Goal: Complete application form

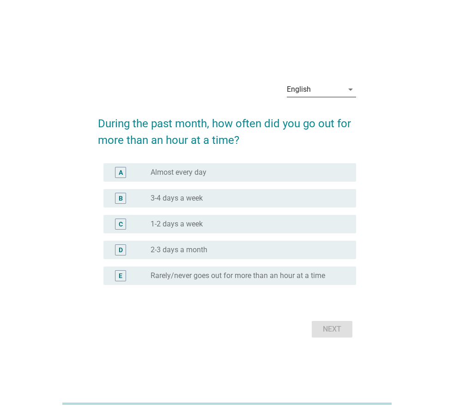
click at [343, 92] on div "English" at bounding box center [315, 89] width 56 height 15
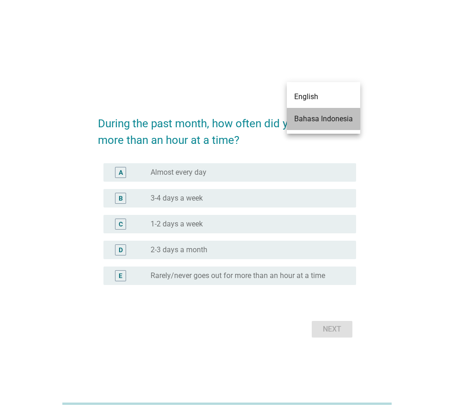
click at [329, 121] on div "Bahasa Indonesia" at bounding box center [323, 119] width 59 height 11
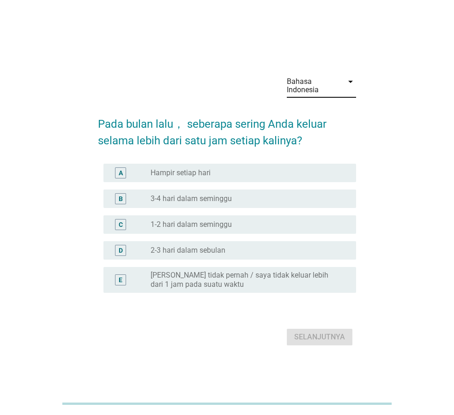
click at [307, 287] on label "[PERSON_NAME] tidak pernah / saya tidak keluar lebih dari 1 jam pada suatu waktu" at bounding box center [245, 280] width 191 height 18
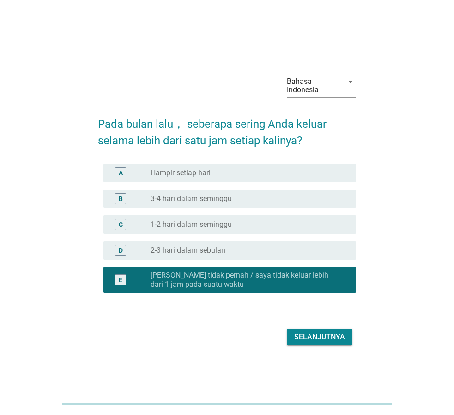
click at [335, 341] on div "Selanjutnya" at bounding box center [319, 337] width 51 height 11
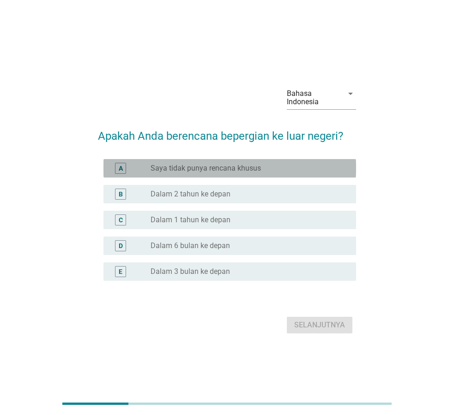
click at [296, 172] on div "radio_button_unchecked Saya tidak punya rencana khusus" at bounding box center [245, 168] width 191 height 9
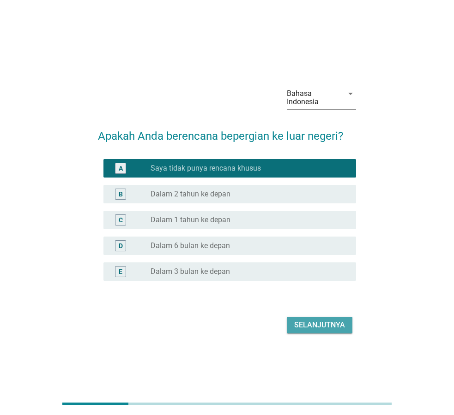
click at [328, 326] on div "Selanjutnya" at bounding box center [319, 325] width 51 height 11
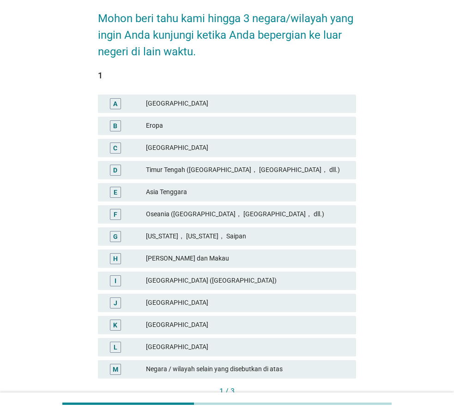
scroll to position [94, 0]
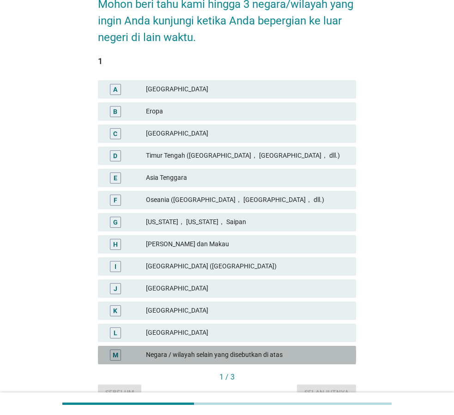
click at [291, 354] on div "Negara / wilayah selain yang disebutkan di atas" at bounding box center [247, 355] width 203 height 11
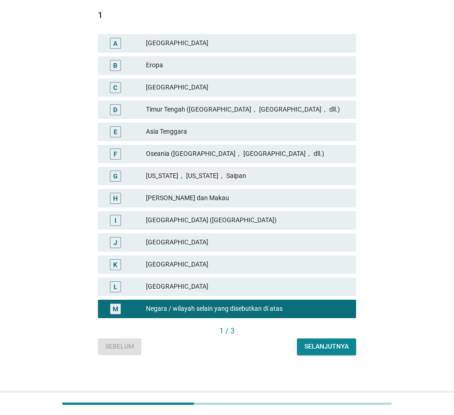
scroll to position [144, 0]
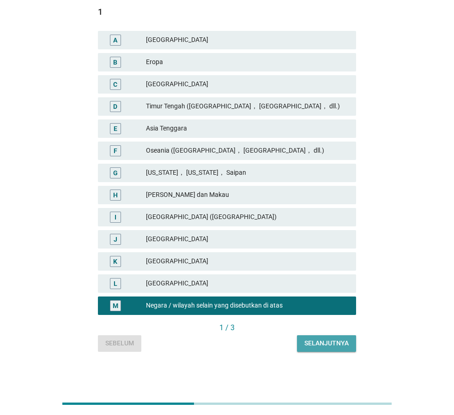
click at [333, 347] on div "Selanjutnya" at bounding box center [326, 344] width 44 height 10
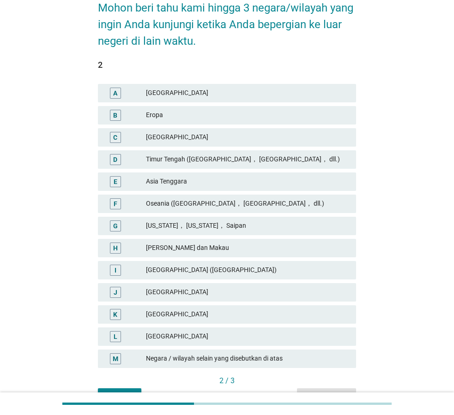
scroll to position [94, 0]
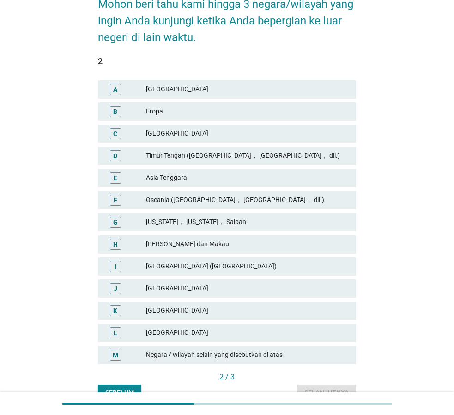
click at [315, 354] on div "Negara / wilayah selain yang disebutkan di atas" at bounding box center [247, 355] width 203 height 11
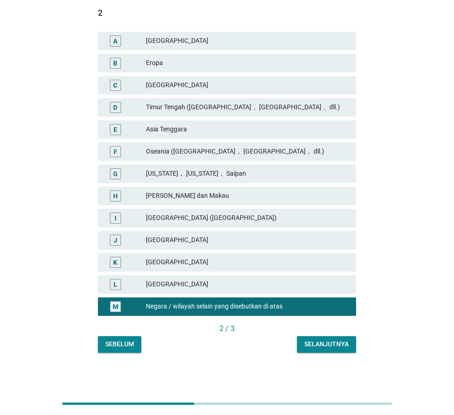
scroll to position [144, 0]
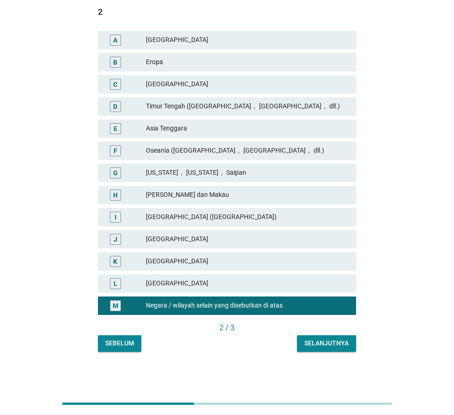
click at [339, 345] on div "Selanjutnya" at bounding box center [326, 344] width 44 height 10
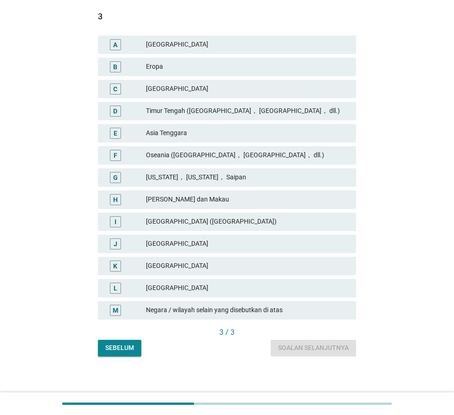
scroll to position [141, 0]
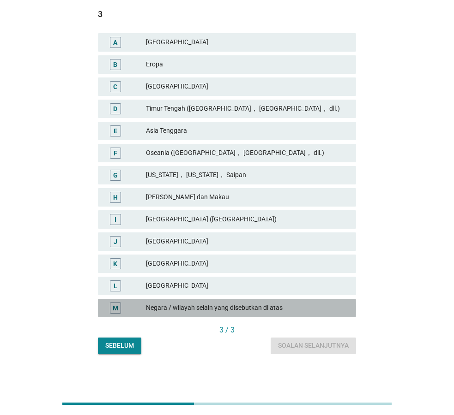
click at [325, 310] on div "Negara / wilayah selain yang disebutkan di atas" at bounding box center [247, 308] width 203 height 11
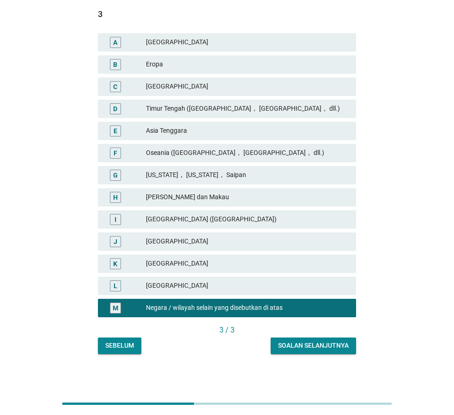
click at [333, 350] on div "Soalan selanjutnya" at bounding box center [313, 346] width 71 height 10
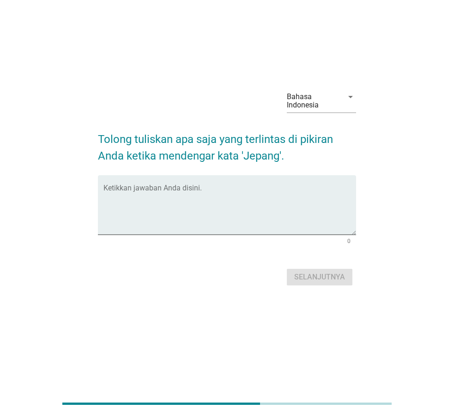
scroll to position [0, 0]
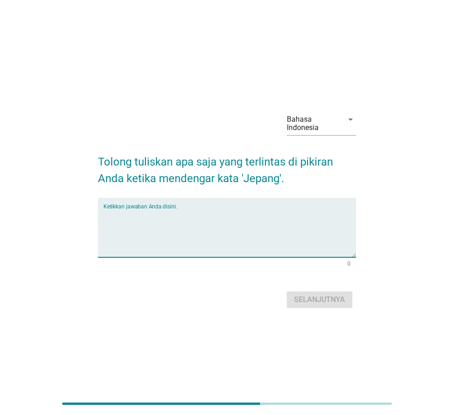
click at [309, 236] on textarea "Ketikkan jawaban Anda disini." at bounding box center [229, 233] width 252 height 48
type textarea "kimono"
click at [322, 296] on div "Selanjutnya" at bounding box center [319, 299] width 51 height 11
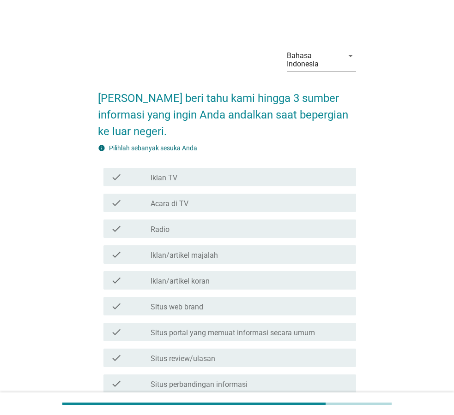
click at [351, 179] on div "check check_box_outline_blank Iklan TV" at bounding box center [229, 177] width 252 height 18
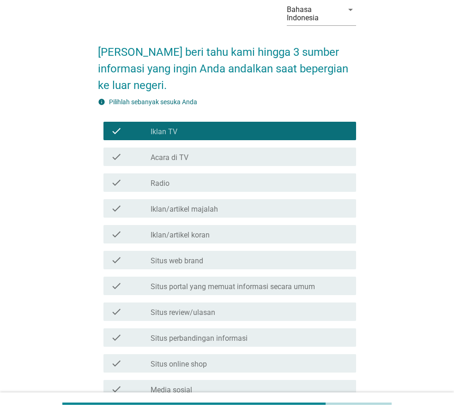
scroll to position [47, 0]
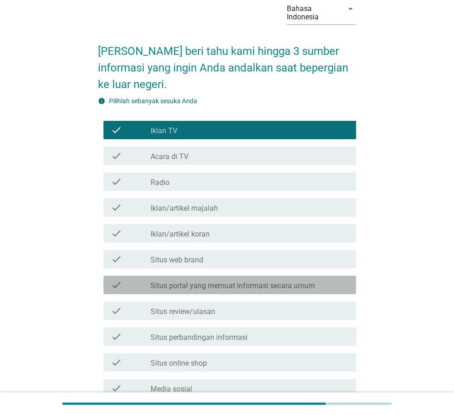
click at [316, 281] on div "check_box_outline_blank Situs portal yang memuat informasi secara umum" at bounding box center [249, 285] width 198 height 11
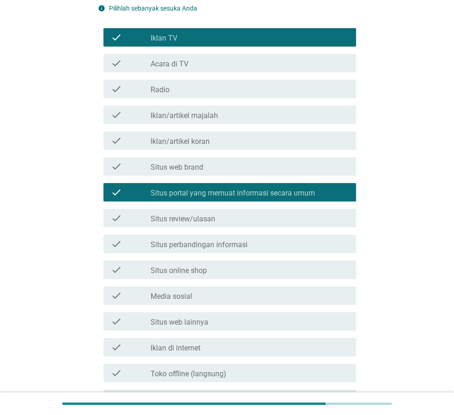
scroll to position [141, 0]
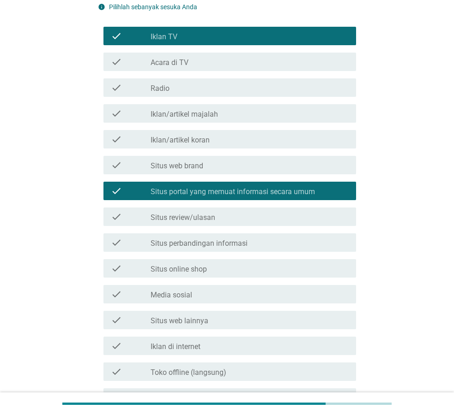
click at [332, 216] on div "check_box_outline_blank Situs review/ulasan" at bounding box center [249, 216] width 198 height 11
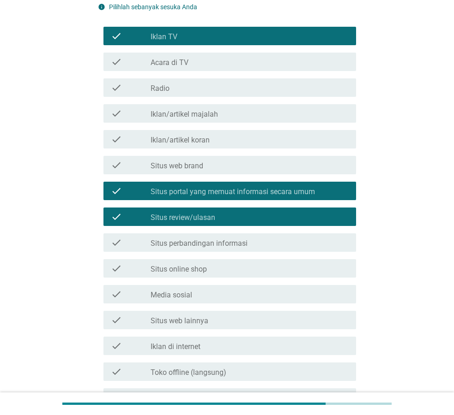
scroll to position [240, 0]
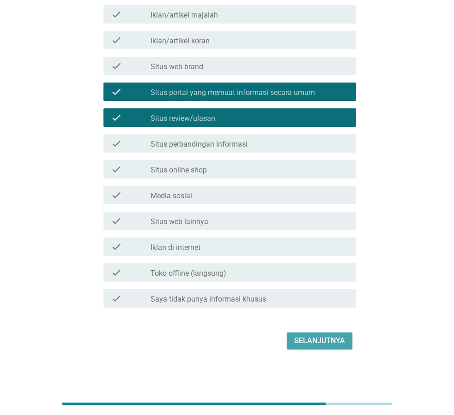
click at [315, 337] on div "Selanjutnya" at bounding box center [319, 340] width 51 height 11
